Goal: Check status

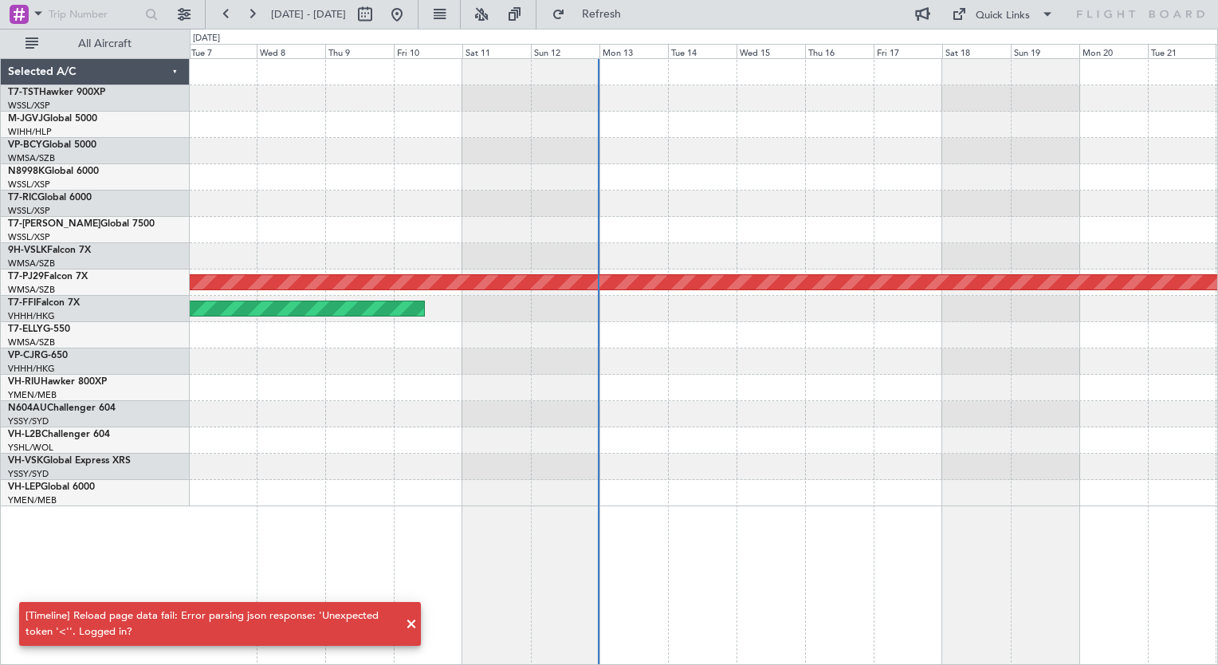
click at [429, 268] on div at bounding box center [704, 256] width 1028 height 26
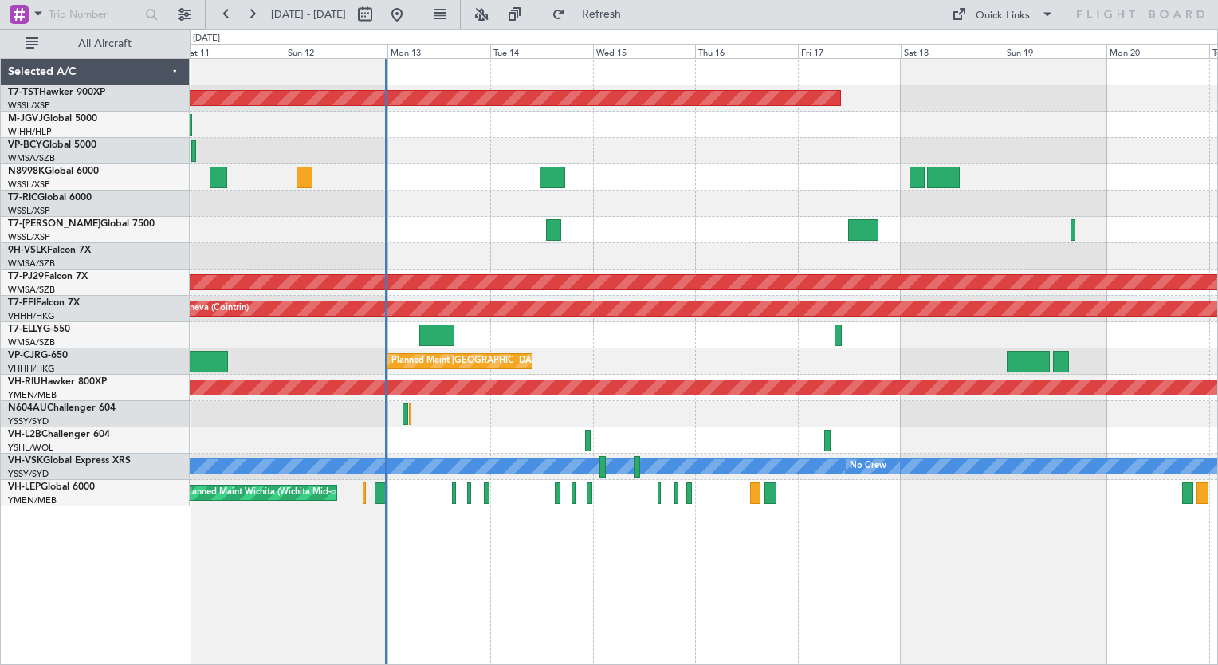
click at [572, 345] on div "Planned Maint Dubai (Dubai Intl)" at bounding box center [704, 335] width 1028 height 26
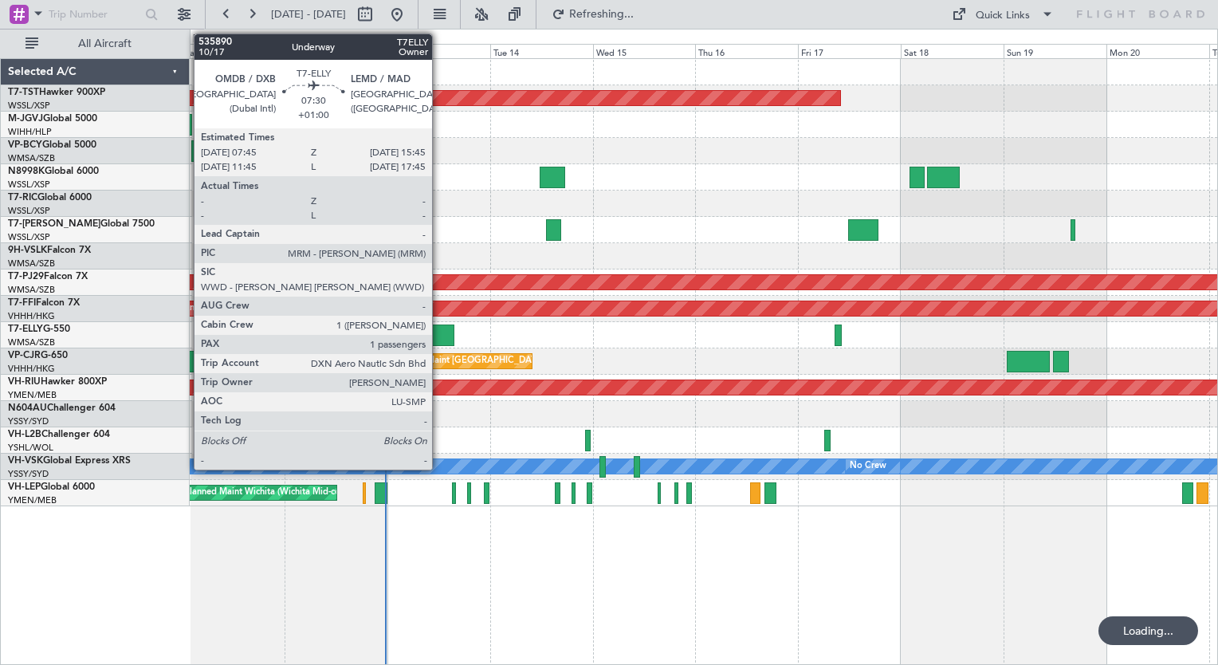
click at [439, 332] on div at bounding box center [436, 335] width 34 height 22
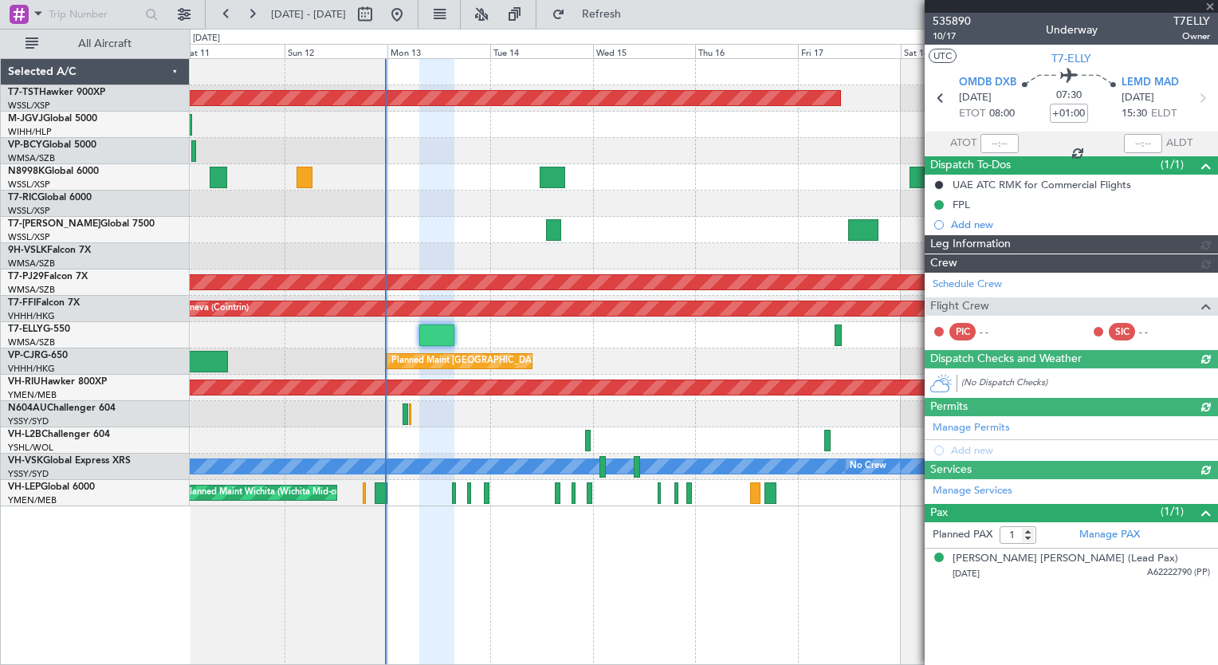
type input "Brien Tan (BTA)"
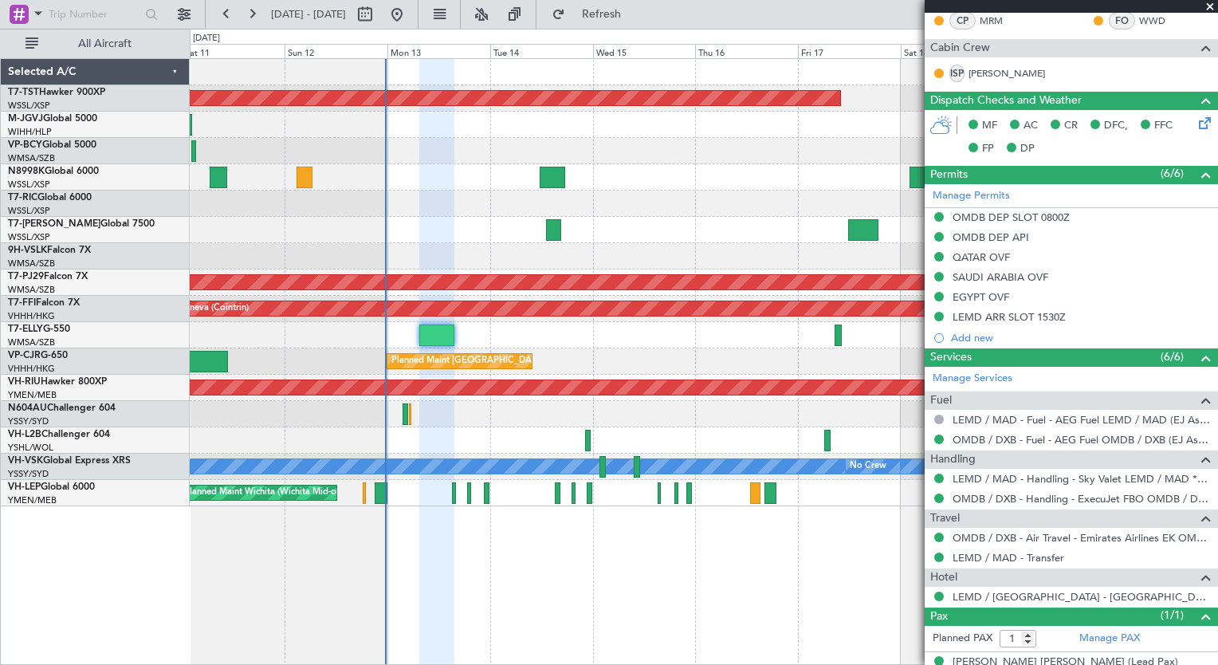
scroll to position [320, 0]
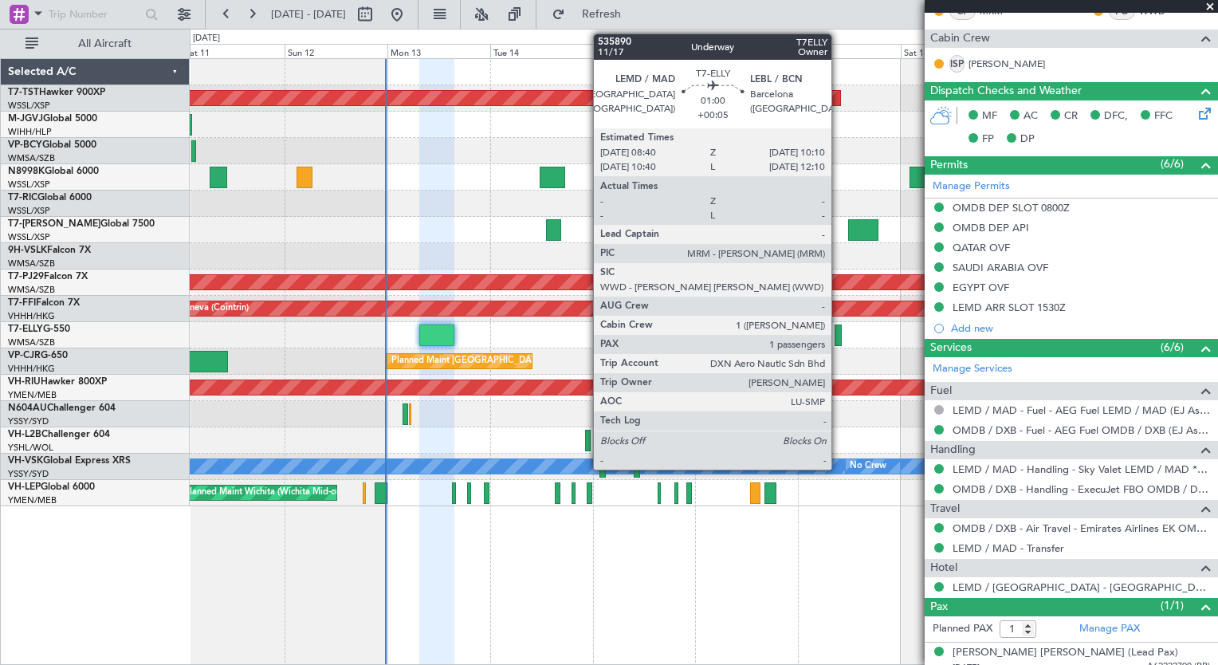
click at [839, 337] on div at bounding box center [838, 335] width 7 height 22
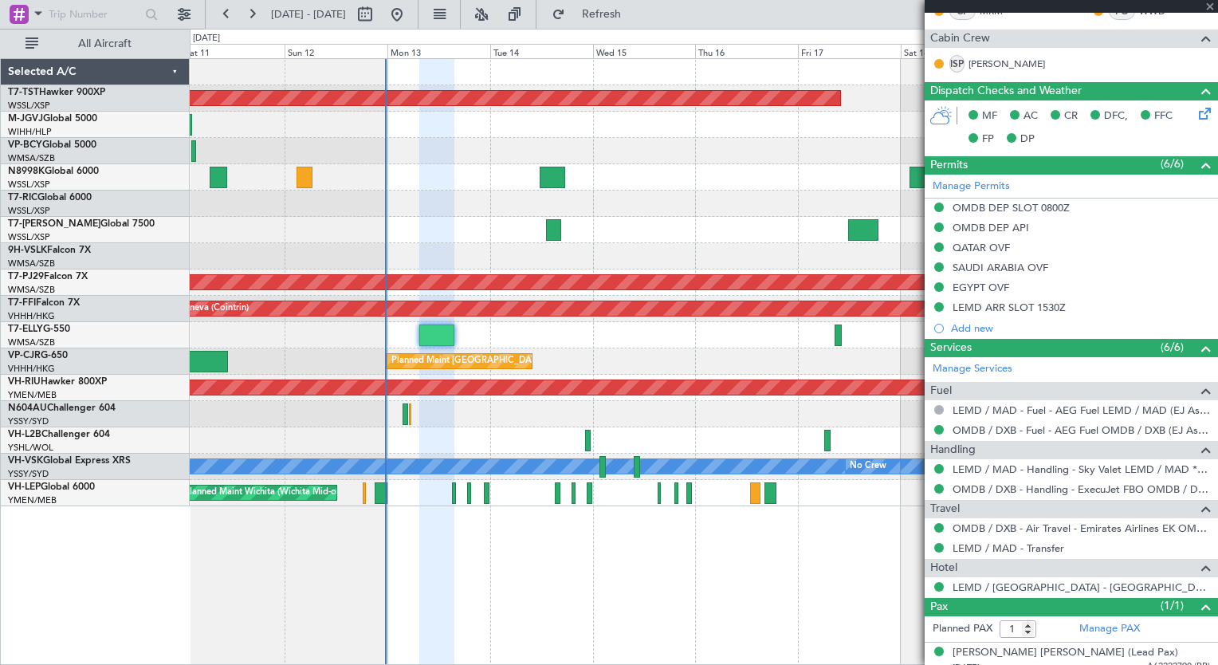
type input "+00:05"
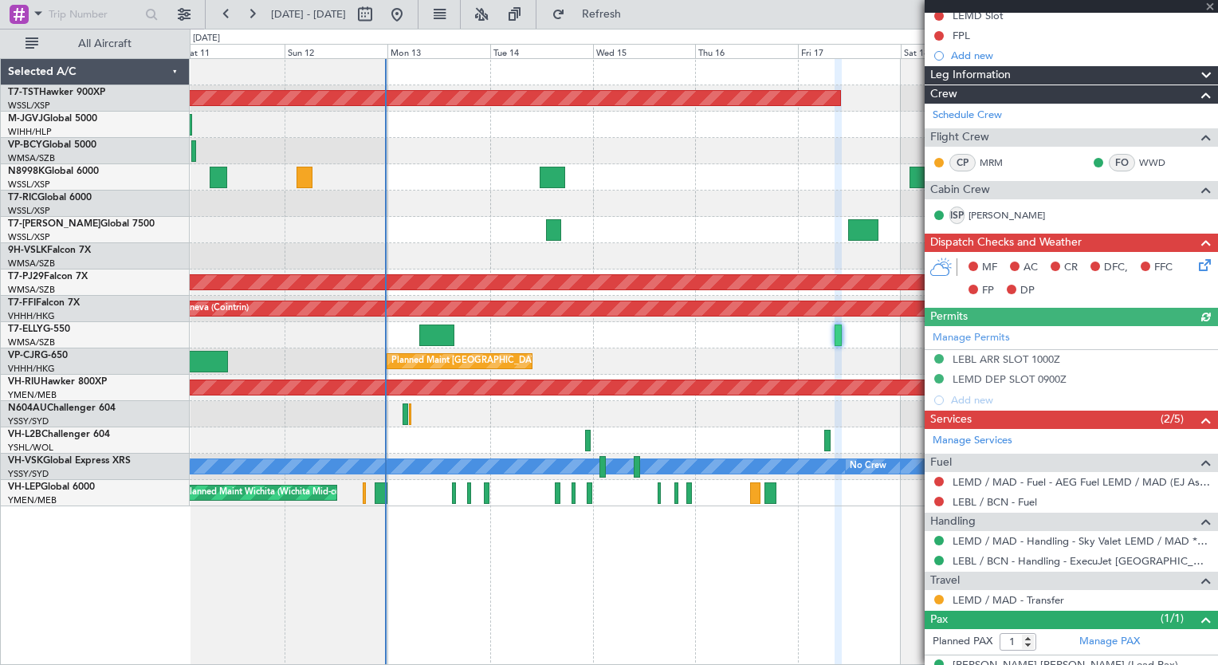
scroll to position [191, 0]
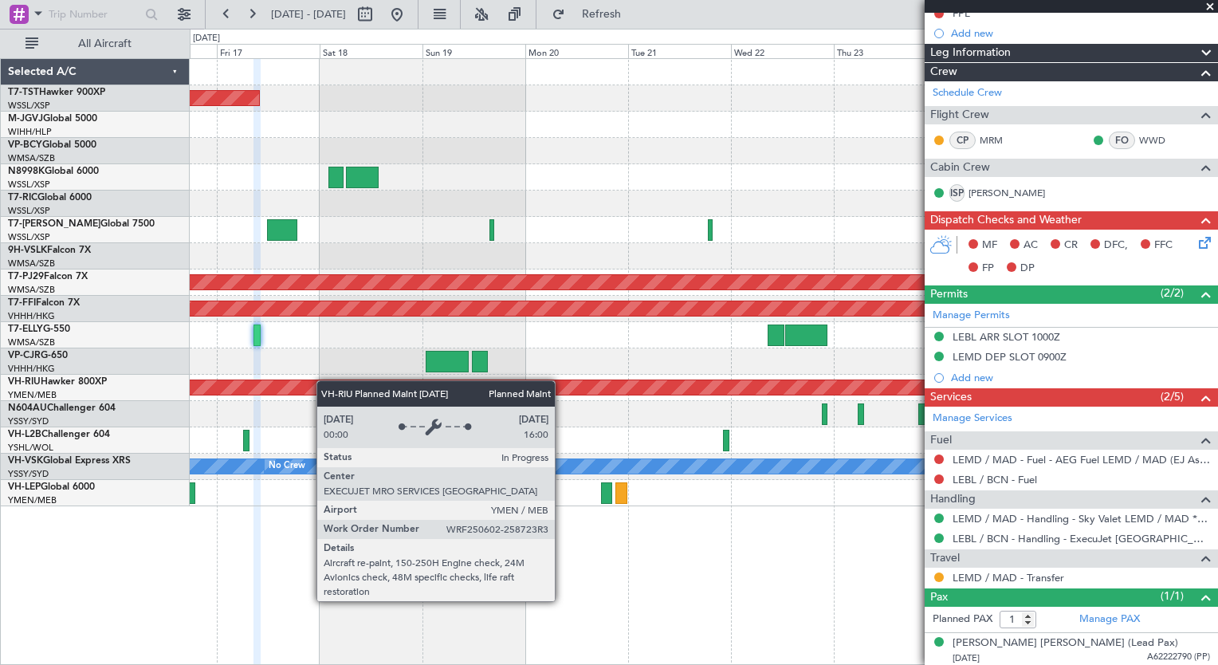
click at [230, 398] on div "Planned Maint Singapore (Seletar) Planned Maint Kuala Lumpur (Sultan Abdul Aziz…" at bounding box center [704, 282] width 1028 height 447
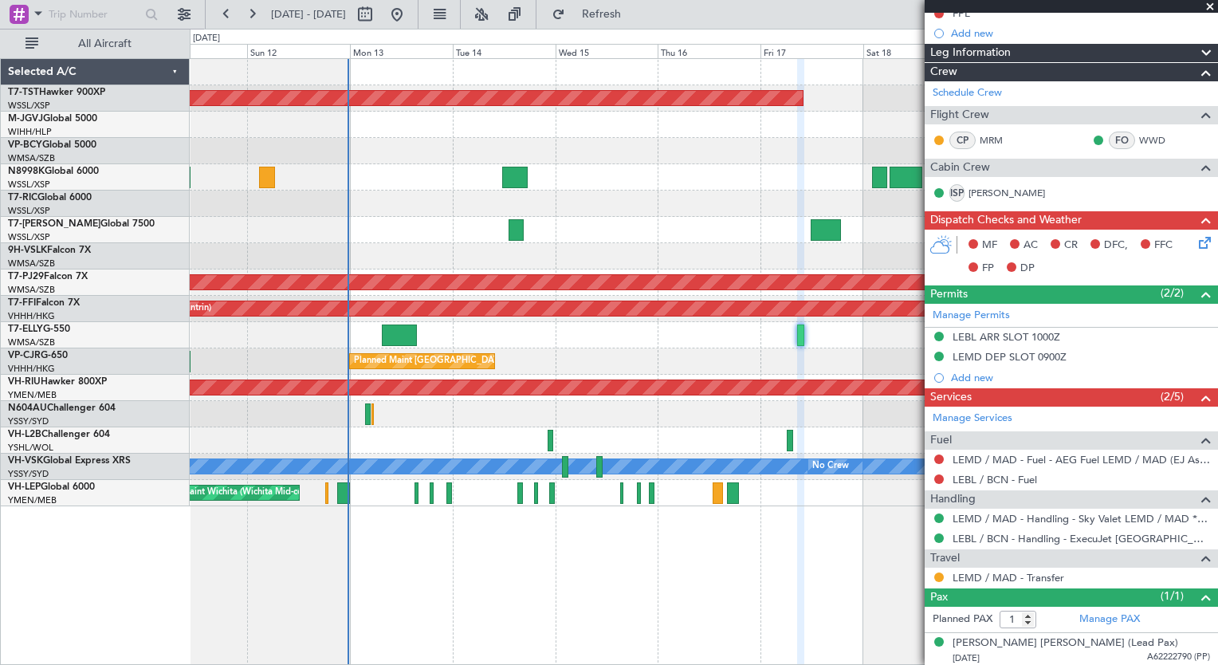
click at [890, 482] on div "Planned Maint Singapore (Seletar) Planned Maint Singapore (Seletar) Planned Mai…" at bounding box center [704, 282] width 1028 height 447
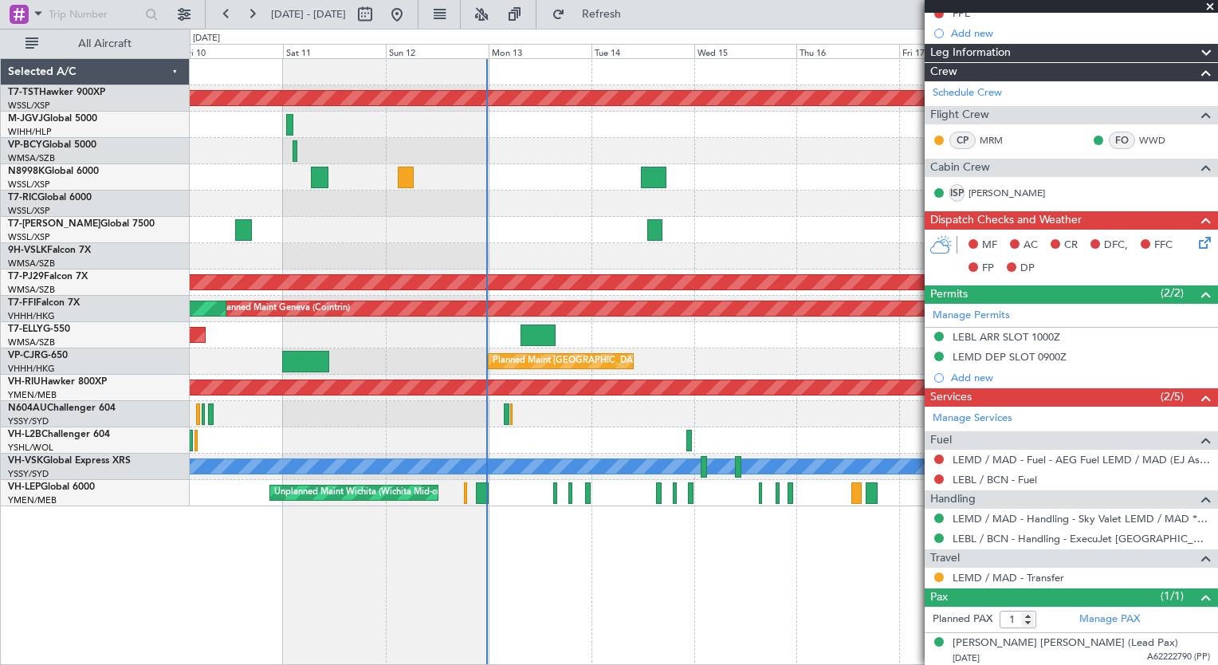
click at [467, 399] on div "Planned Maint Singapore (Seletar) Planned Maint Singapore (Seletar) Planned Mai…" at bounding box center [704, 282] width 1028 height 447
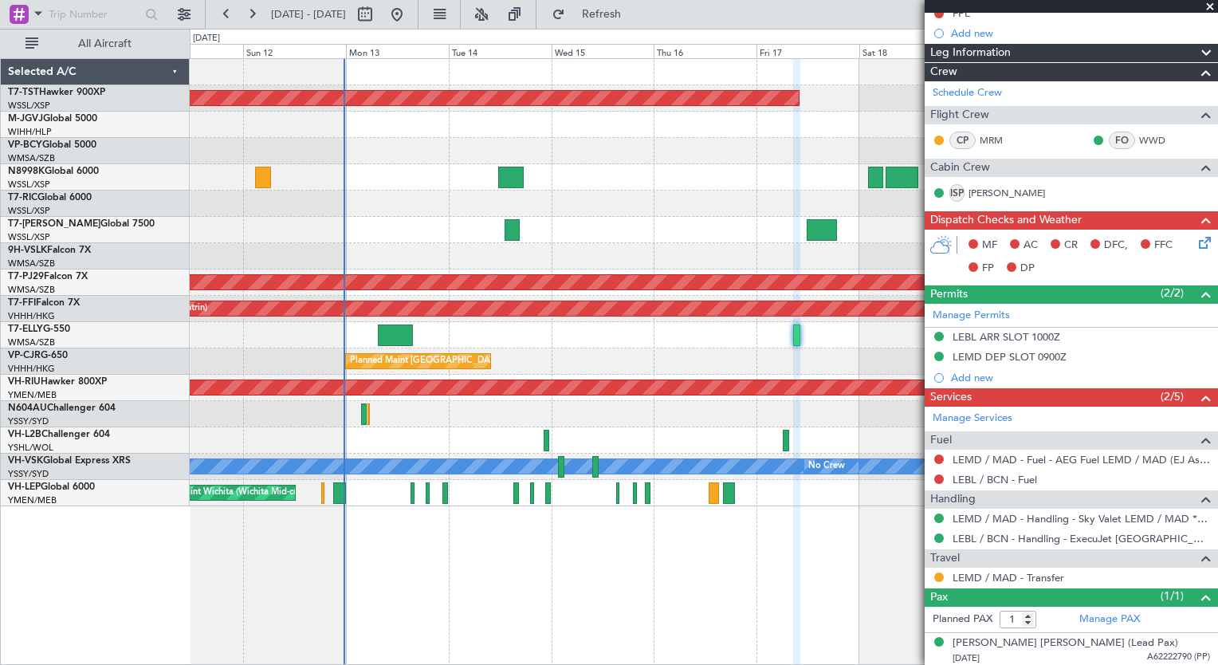
click at [623, 353] on div "Planned Maint Singapore (Seletar) Planned Maint Singapore (Seletar) Planned Mai…" at bounding box center [704, 282] width 1028 height 447
